Goal: Task Accomplishment & Management: Use online tool/utility

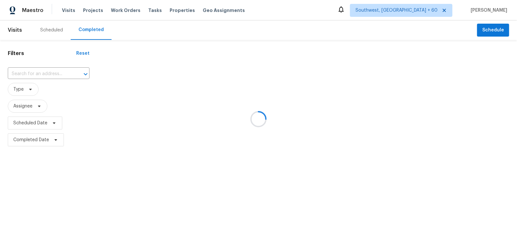
click at [42, 73] on div at bounding box center [258, 119] width 517 height 238
click at [39, 73] on div at bounding box center [258, 119] width 517 height 238
click at [45, 72] on div at bounding box center [258, 119] width 517 height 238
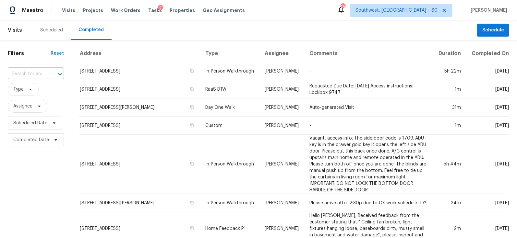
click at [45, 75] on div "​" at bounding box center [36, 74] width 56 height 10
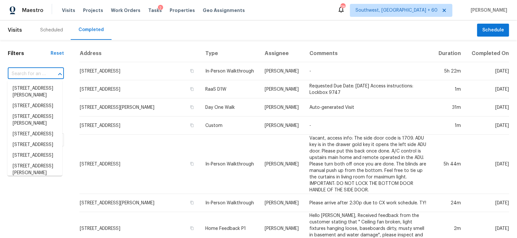
paste input "[STREET_ADDRESS]"
type input "[STREET_ADDRESS]"
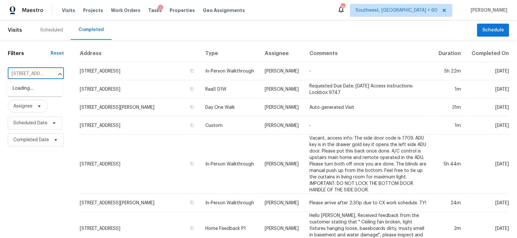
scroll to position [0, 37]
click at [44, 87] on li "[STREET_ADDRESS]" at bounding box center [34, 88] width 55 height 11
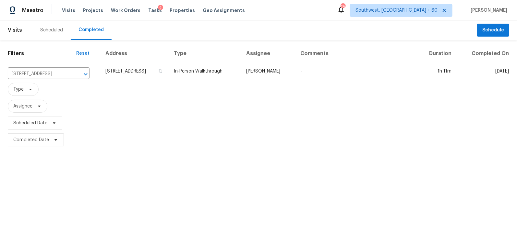
click at [145, 69] on td "[STREET_ADDRESS]" at bounding box center [137, 71] width 64 height 18
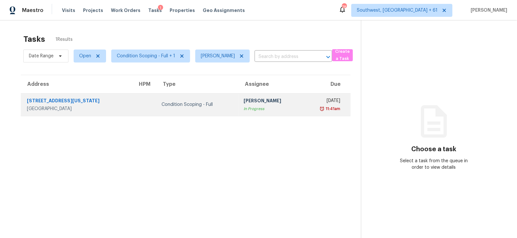
click at [307, 109] on div "11:41am" at bounding box center [323, 109] width 33 height 6
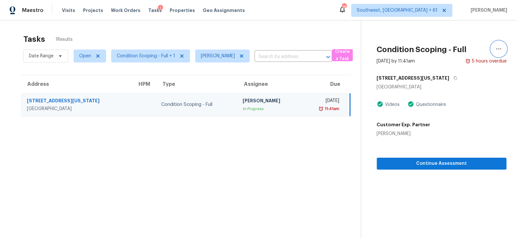
click at [500, 47] on icon "button" at bounding box center [499, 49] width 8 height 8
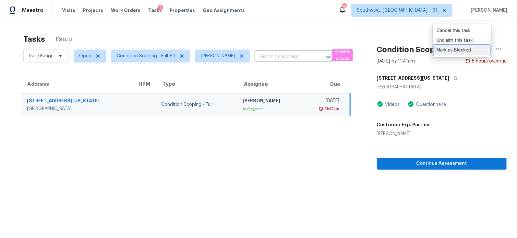
click at [453, 49] on div "Mark as Blocked" at bounding box center [462, 50] width 51 height 6
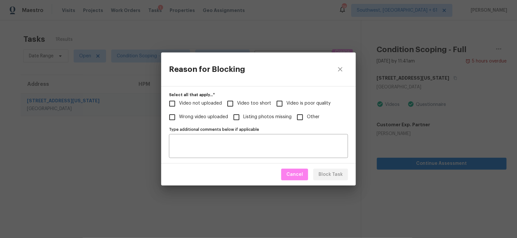
click at [304, 117] on input "Other" at bounding box center [300, 118] width 14 height 14
checkbox input "true"
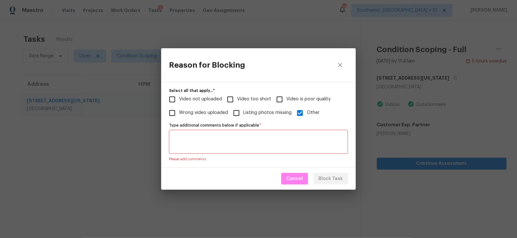
click at [289, 144] on textarea "Type additional comments below if applicable   *" at bounding box center [258, 142] width 171 height 14
click at [247, 102] on span "Video too short" at bounding box center [254, 99] width 34 height 7
click at [237, 102] on input "Video too short" at bounding box center [230, 100] width 14 height 14
checkbox input "true"
click at [296, 108] on input "Other" at bounding box center [300, 113] width 14 height 14
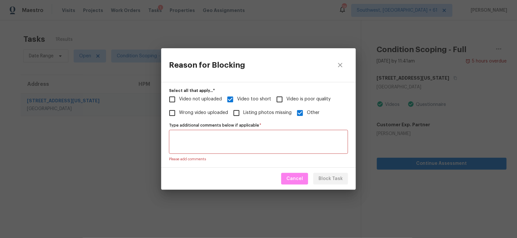
checkbox input "false"
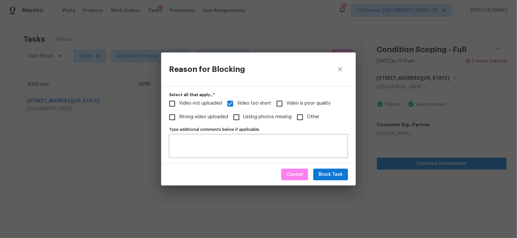
click at [281, 130] on label "Type additional comments below if applicable" at bounding box center [258, 130] width 179 height 4
click at [281, 139] on textarea "Type additional comments below if applicable" at bounding box center [258, 146] width 171 height 14
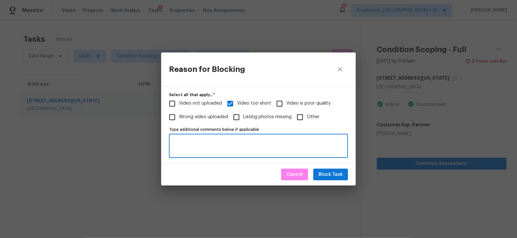
type textarea "-"
click at [319, 174] on button "Block Task" at bounding box center [330, 175] width 35 height 12
